Goal: Entertainment & Leisure: Consume media (video, audio)

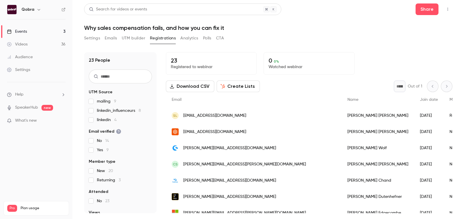
click at [22, 46] on div "Videos" at bounding box center [17, 44] width 21 height 6
